Goal: Task Accomplishment & Management: Use online tool/utility

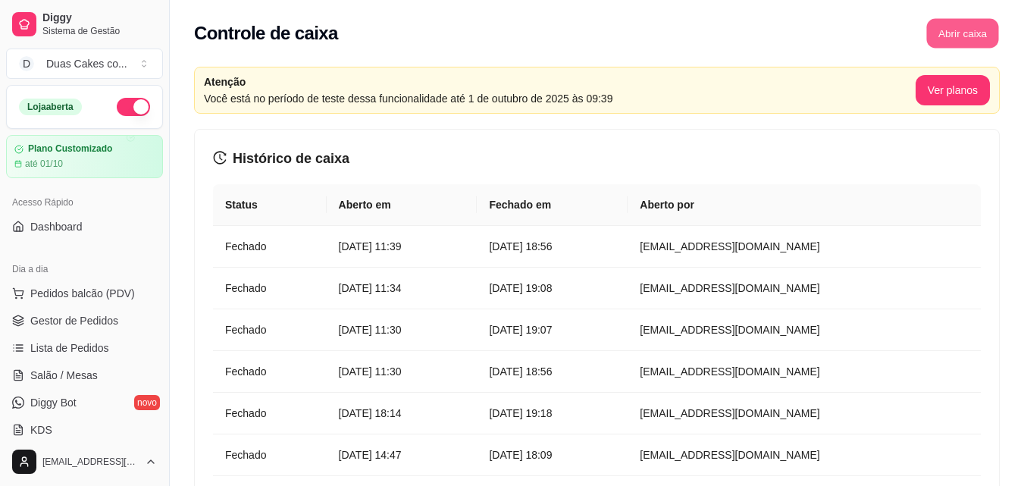
click at [973, 28] on button "Abrir caixa" at bounding box center [962, 34] width 72 height 30
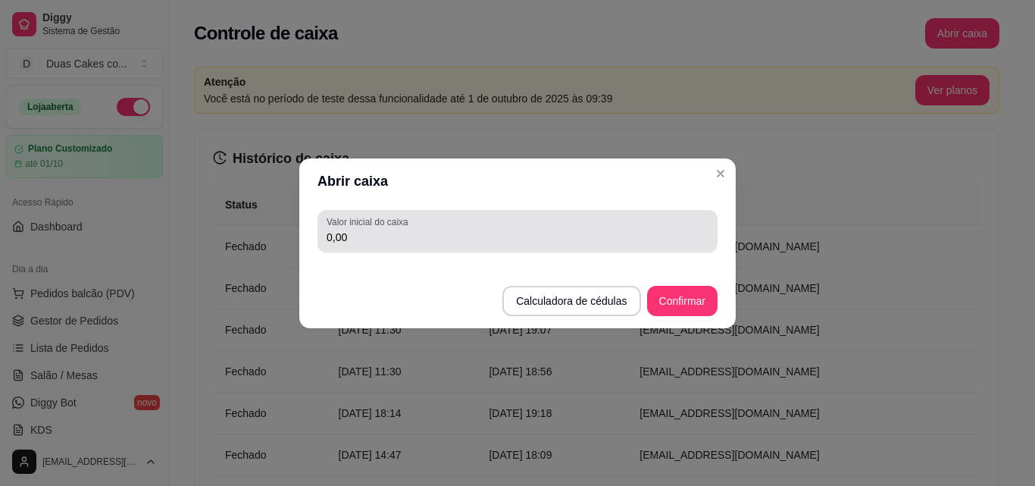
click at [392, 247] on div "Valor inicial do caixa 0,00" at bounding box center [518, 231] width 400 height 42
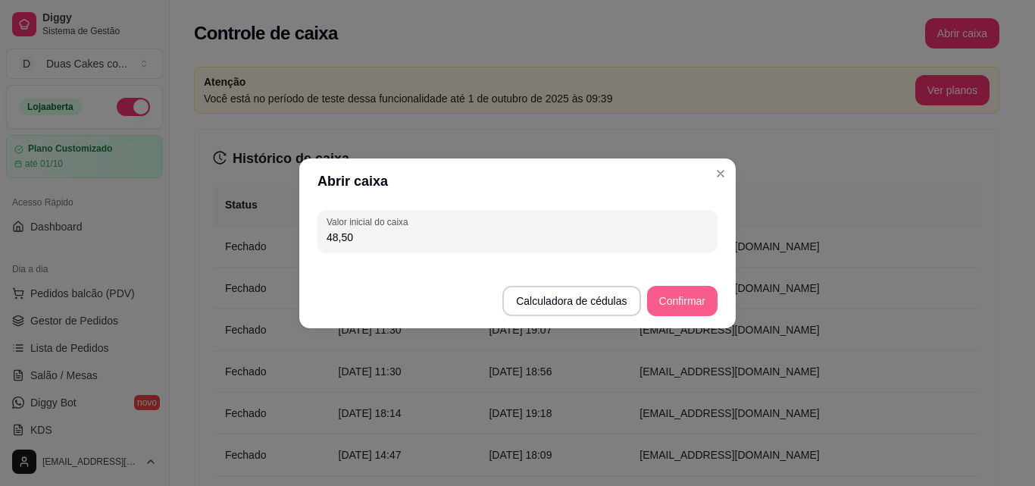
type input "48,50"
click at [705, 302] on button "Confirmar" at bounding box center [682, 301] width 69 height 30
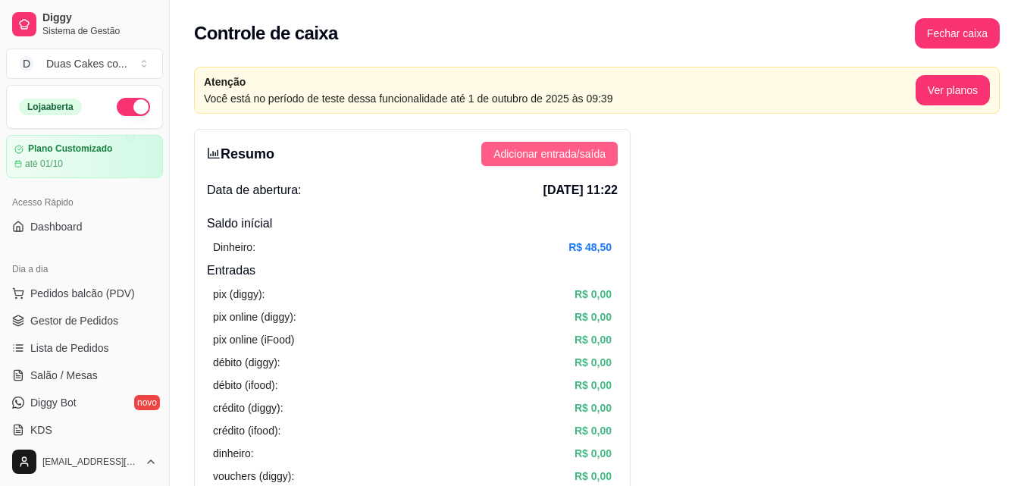
click at [593, 155] on span "Adicionar entrada/saída" at bounding box center [549, 154] width 112 height 17
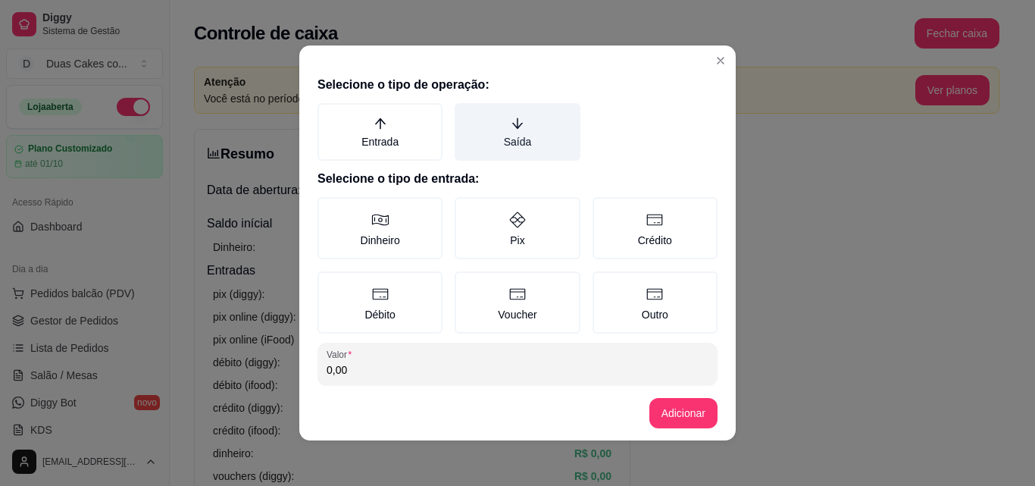
click at [510, 131] on label "Saída" at bounding box center [517, 132] width 125 height 58
click at [466, 114] on button "Saída" at bounding box center [460, 108] width 12 height 12
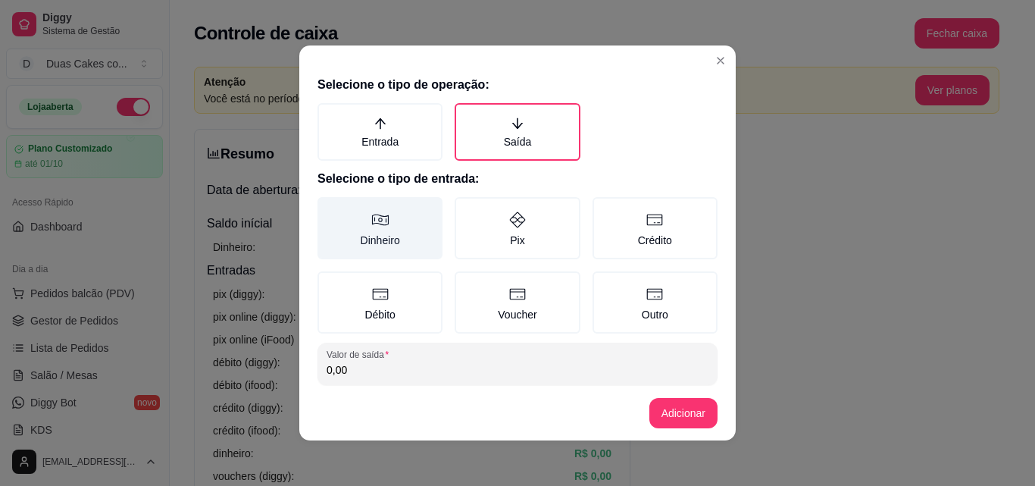
click at [368, 247] on label "Dinheiro" at bounding box center [380, 228] width 125 height 62
click at [329, 208] on button "Dinheiro" at bounding box center [323, 202] width 12 height 12
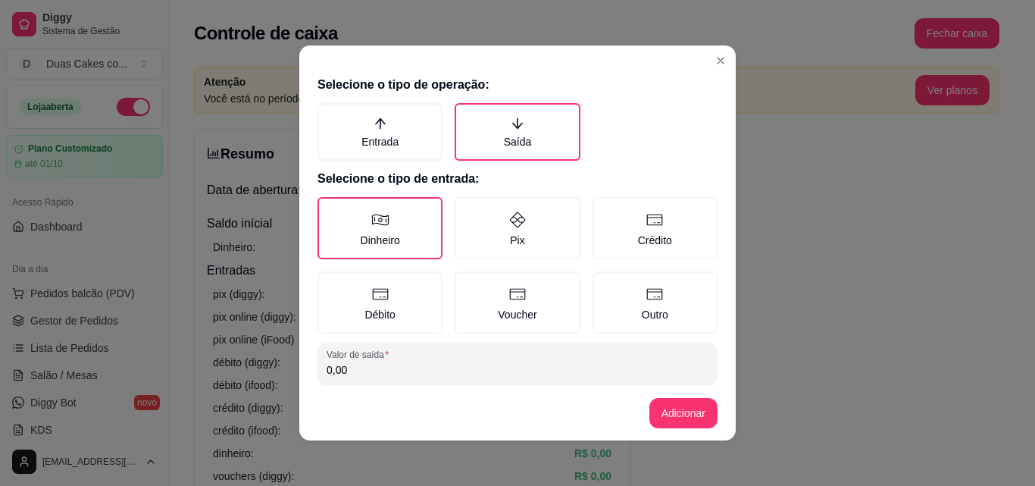
click at [343, 368] on input "0,00" at bounding box center [518, 369] width 382 height 15
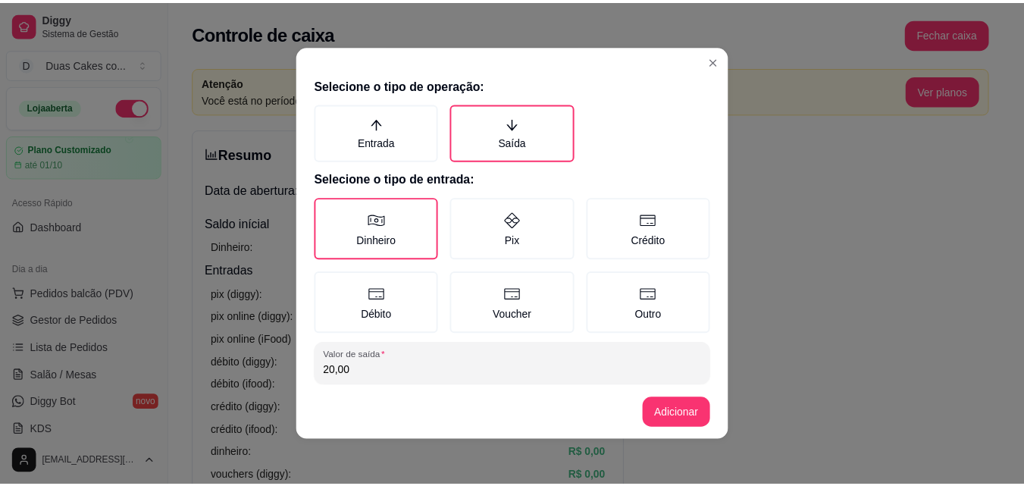
scroll to position [81, 0]
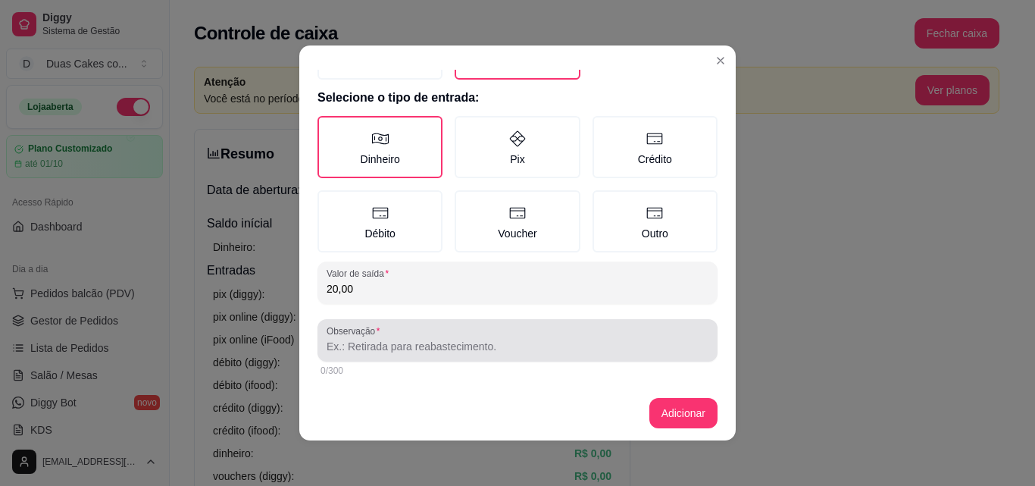
type input "20,00"
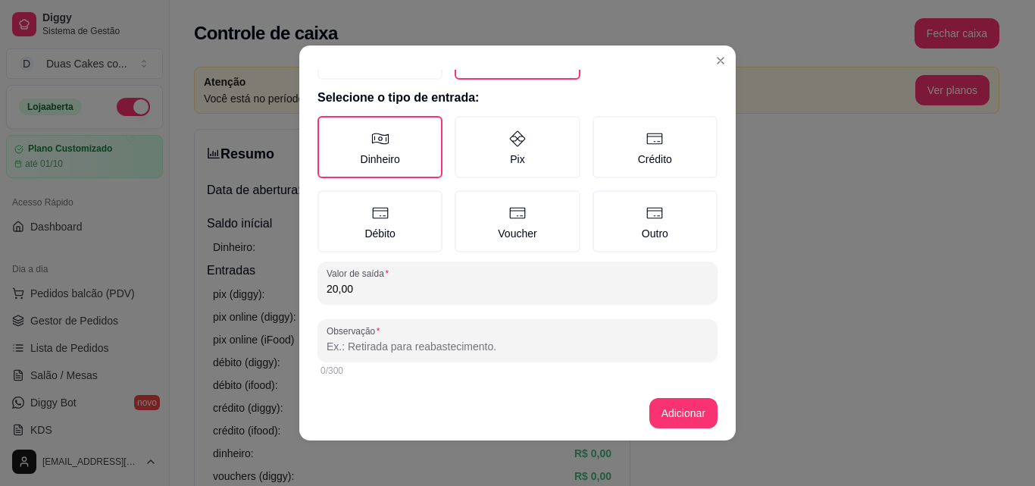
click at [499, 343] on input "Observação" at bounding box center [518, 346] width 382 height 15
type input "diária kildery 08/09"
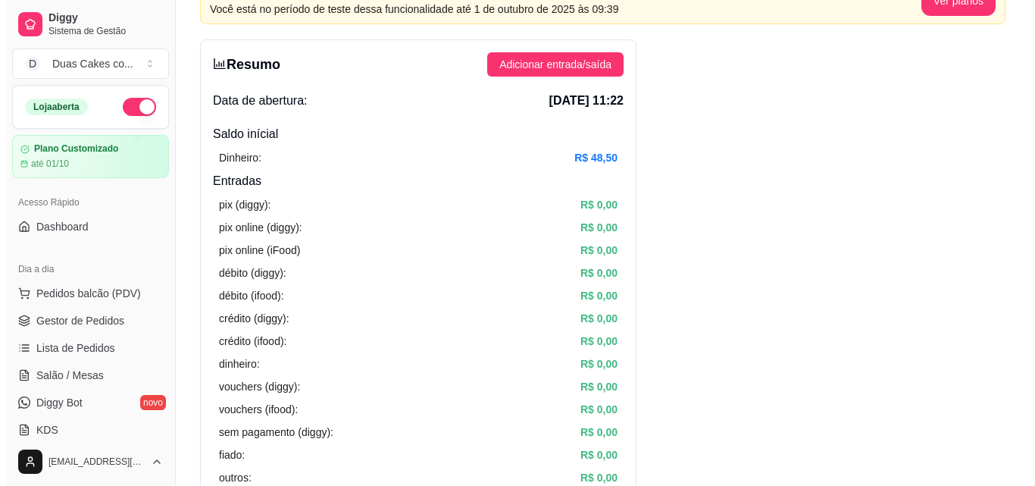
scroll to position [0, 0]
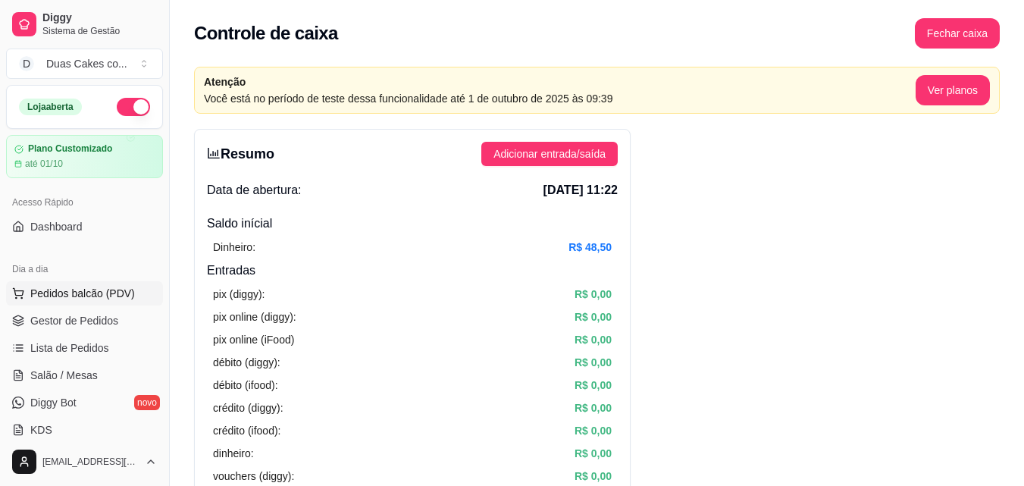
click at [79, 290] on span "Pedidos balcão (PDV)" at bounding box center [82, 293] width 105 height 15
